Goal: Find specific page/section: Find specific page/section

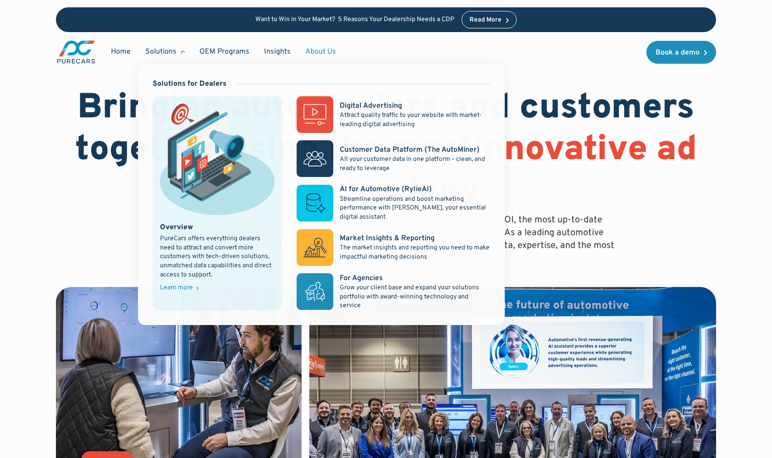
click at [166, 55] on div "Solutions" at bounding box center [160, 52] width 31 height 10
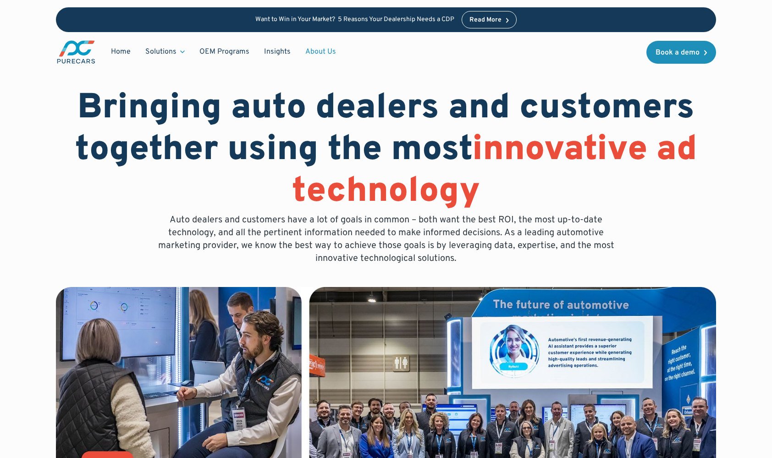
click at [166, 55] on div "Solutions" at bounding box center [160, 52] width 31 height 10
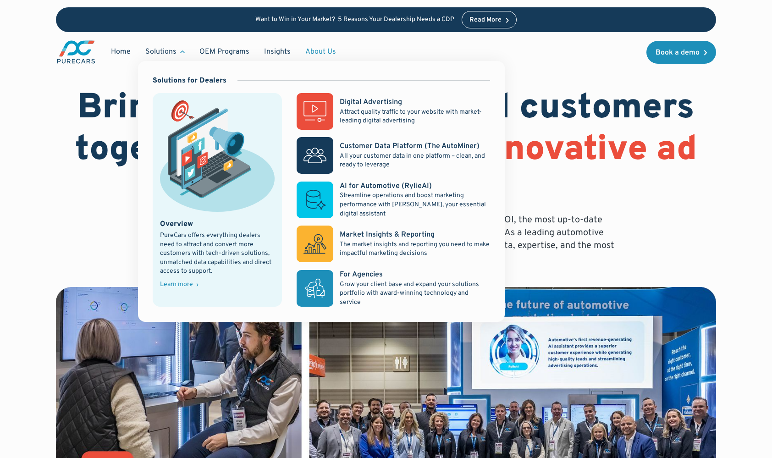
click at [175, 54] on div "Solutions" at bounding box center [160, 52] width 31 height 10
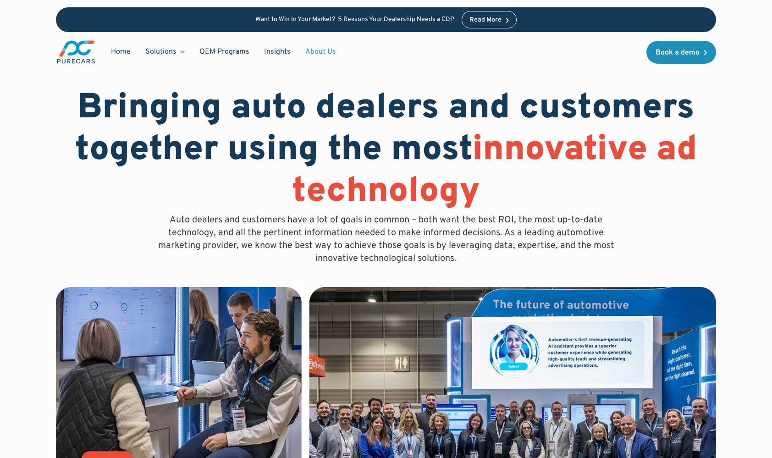
click at [175, 54] on div "Solutions" at bounding box center [160, 52] width 31 height 10
click at [695, 51] on div "Book a demo" at bounding box center [678, 52] width 44 height 7
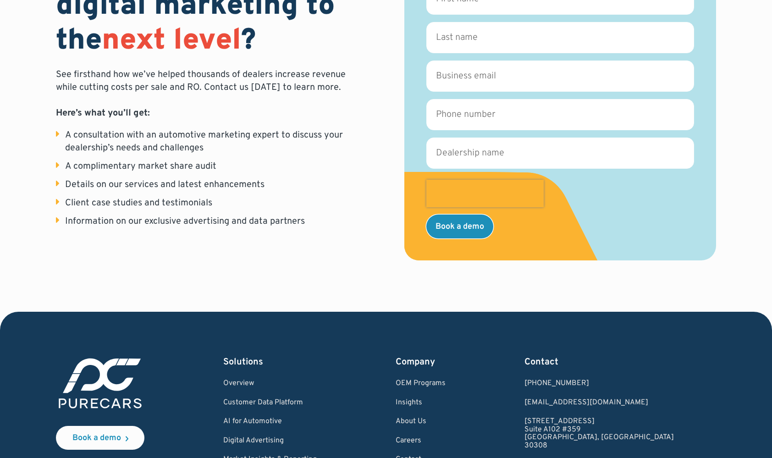
scroll to position [177, 0]
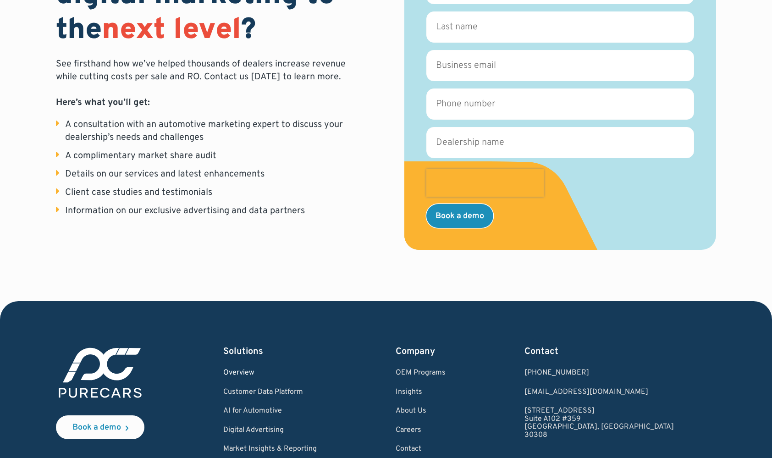
click at [257, 373] on link "Overview" at bounding box center [270, 373] width 94 height 8
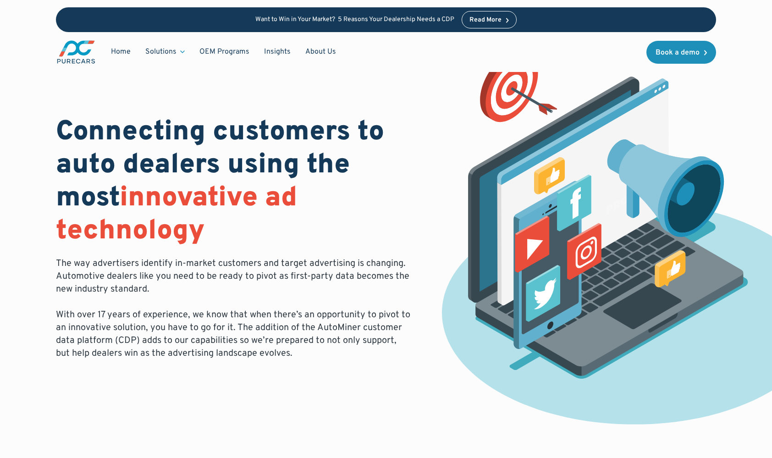
click at [69, 53] on img "main" at bounding box center [76, 51] width 40 height 25
